Goal: Navigation & Orientation: Understand site structure

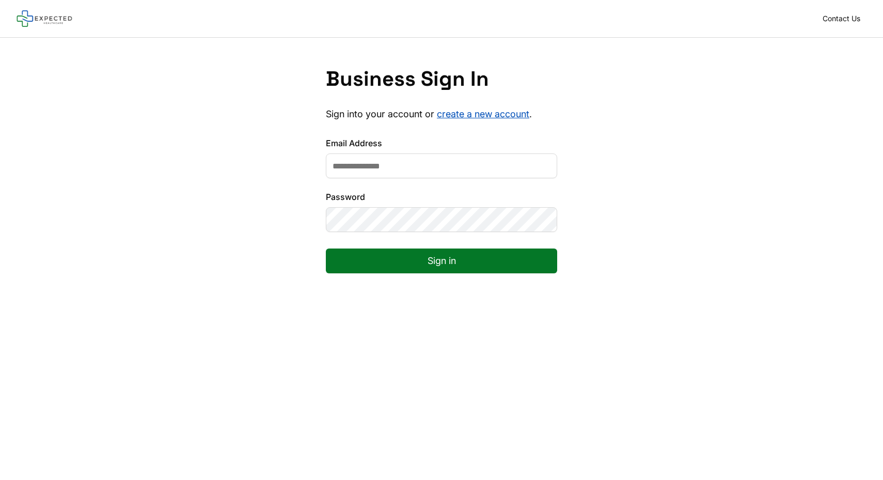
click at [410, 165] on input "Email Address" at bounding box center [441, 165] width 231 height 25
type input "*"
type input "**********"
click at [406, 265] on button "Sign in" at bounding box center [441, 260] width 231 height 25
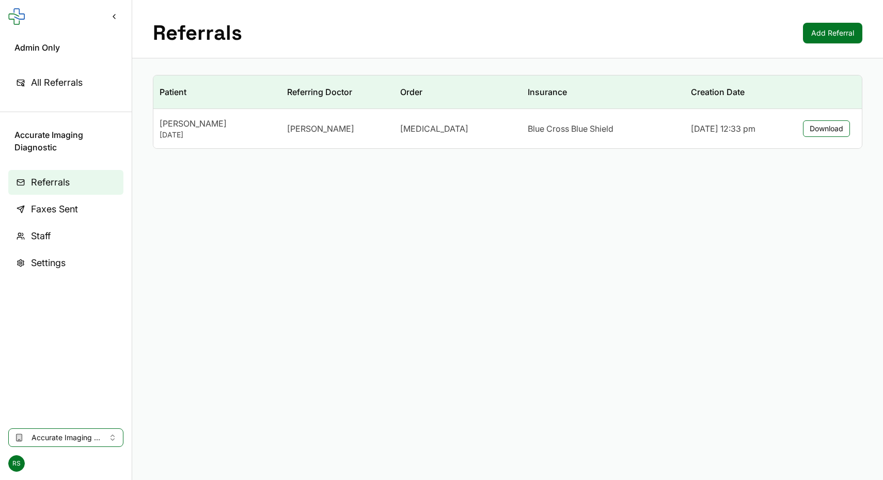
click at [33, 209] on span "Faxes Sent" at bounding box center [54, 209] width 47 height 14
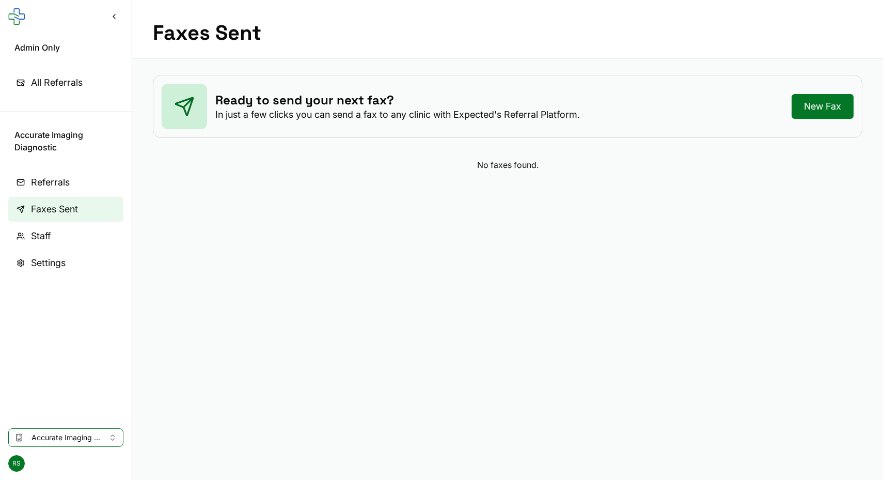
click at [38, 240] on span "Staff" at bounding box center [41, 236] width 20 height 14
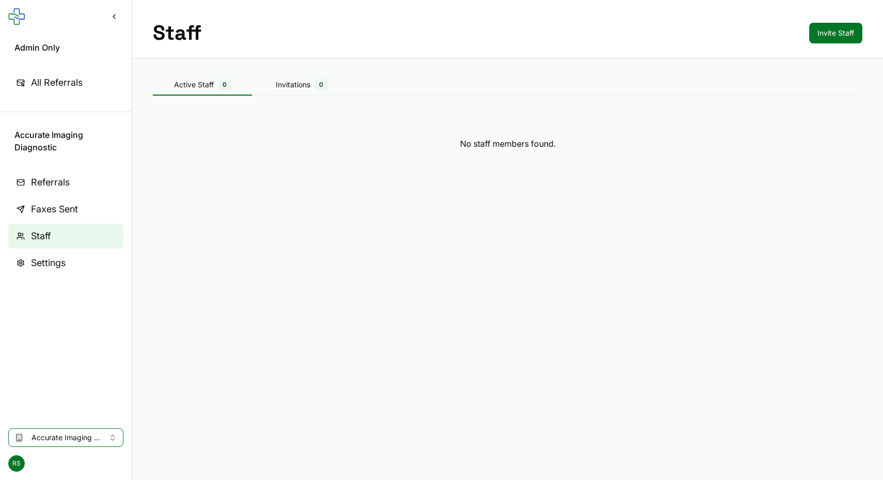
click at [61, 178] on span "Referrals" at bounding box center [50, 182] width 39 height 14
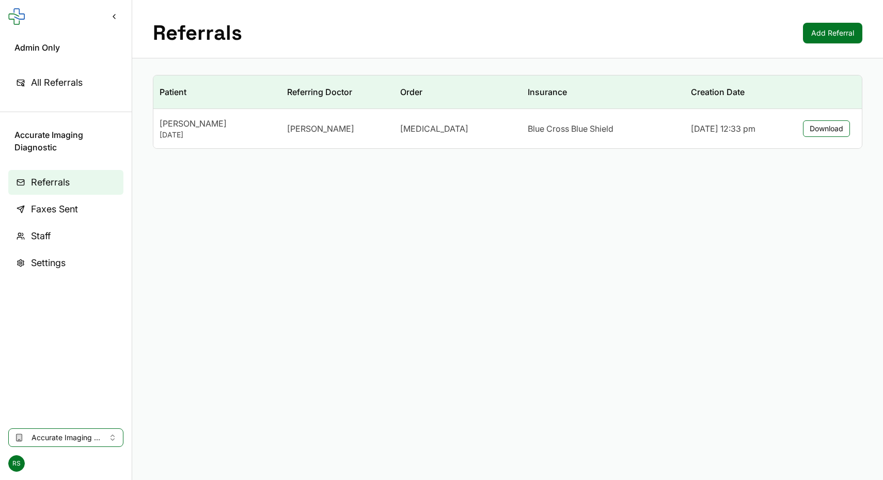
click at [54, 214] on span "Faxes Sent" at bounding box center [54, 209] width 47 height 14
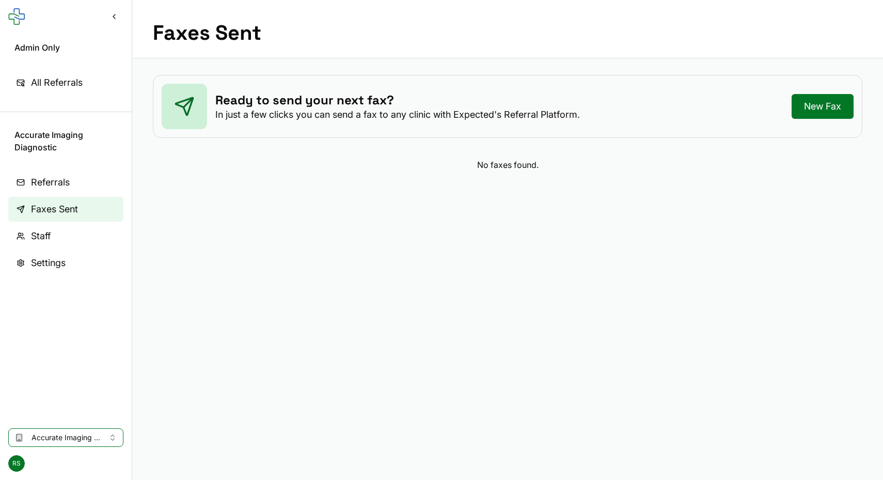
click at [41, 256] on span "Settings" at bounding box center [48, 263] width 35 height 14
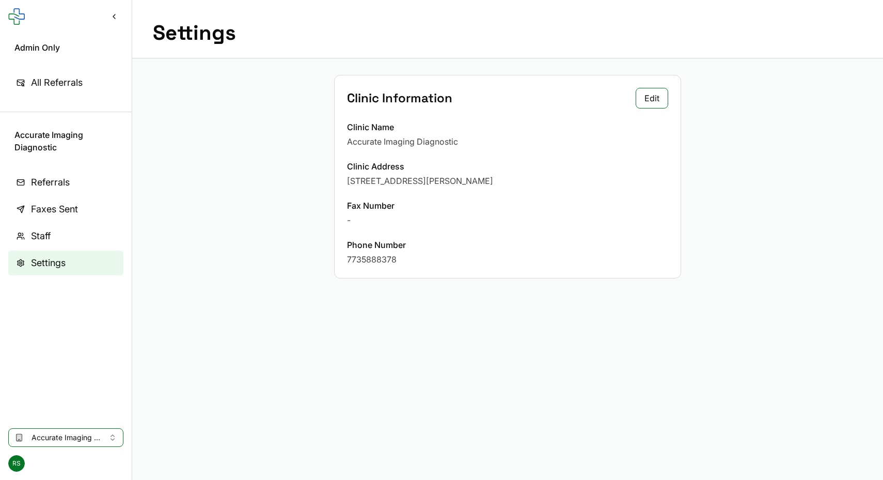
click at [50, 234] on span "Staff" at bounding box center [41, 236] width 20 height 14
